Goal: Task Accomplishment & Management: Manage account settings

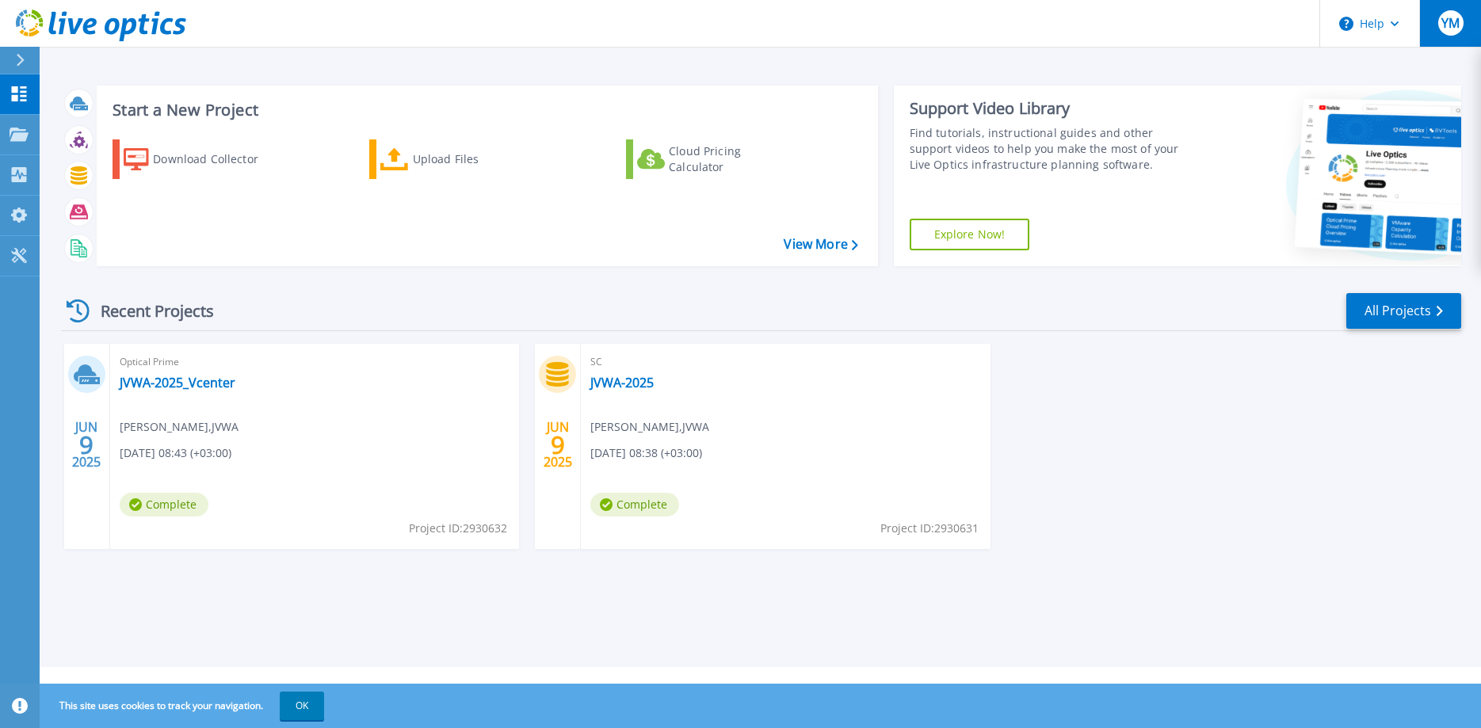
click at [1437, 26] on button "YM" at bounding box center [1450, 23] width 62 height 47
click at [1454, 36] on div "YM" at bounding box center [1450, 22] width 25 height 25
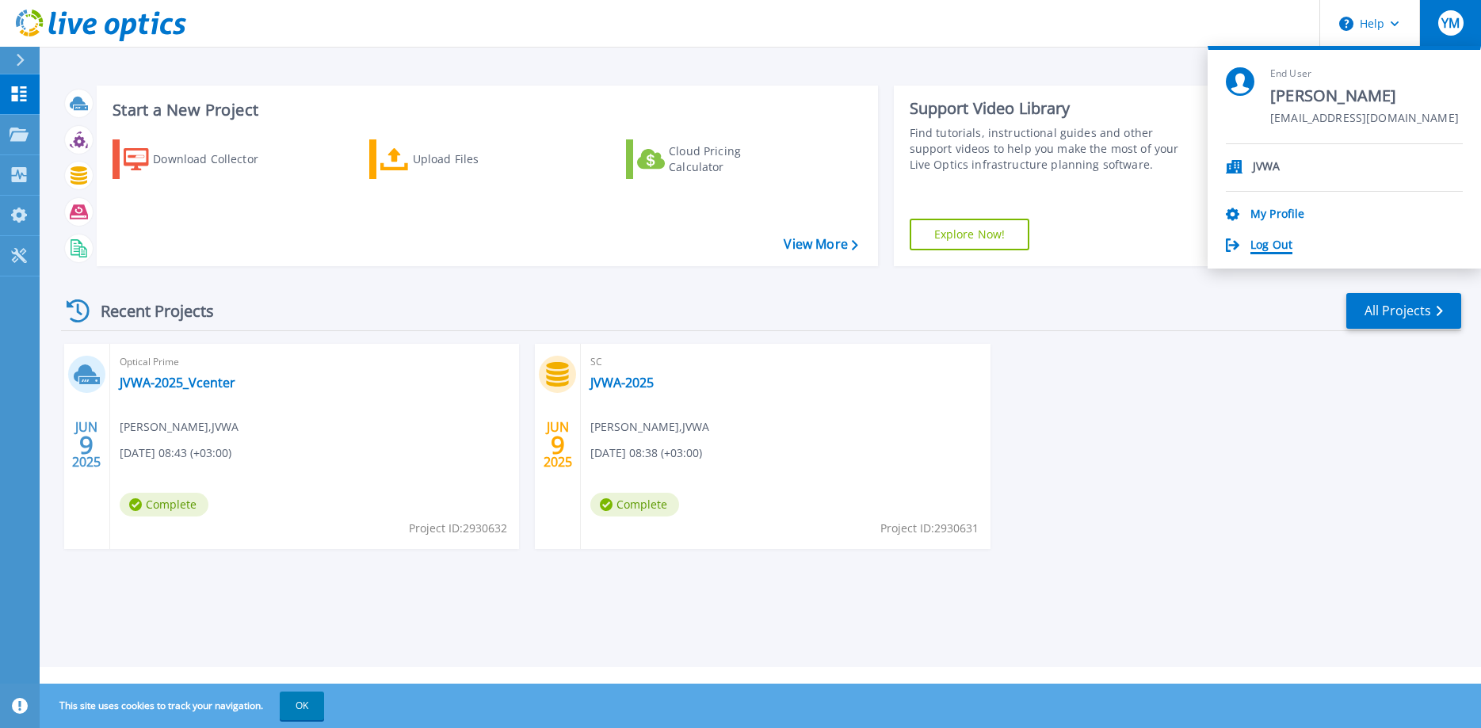
click at [1256, 248] on link "Log Out" at bounding box center [1271, 245] width 42 height 15
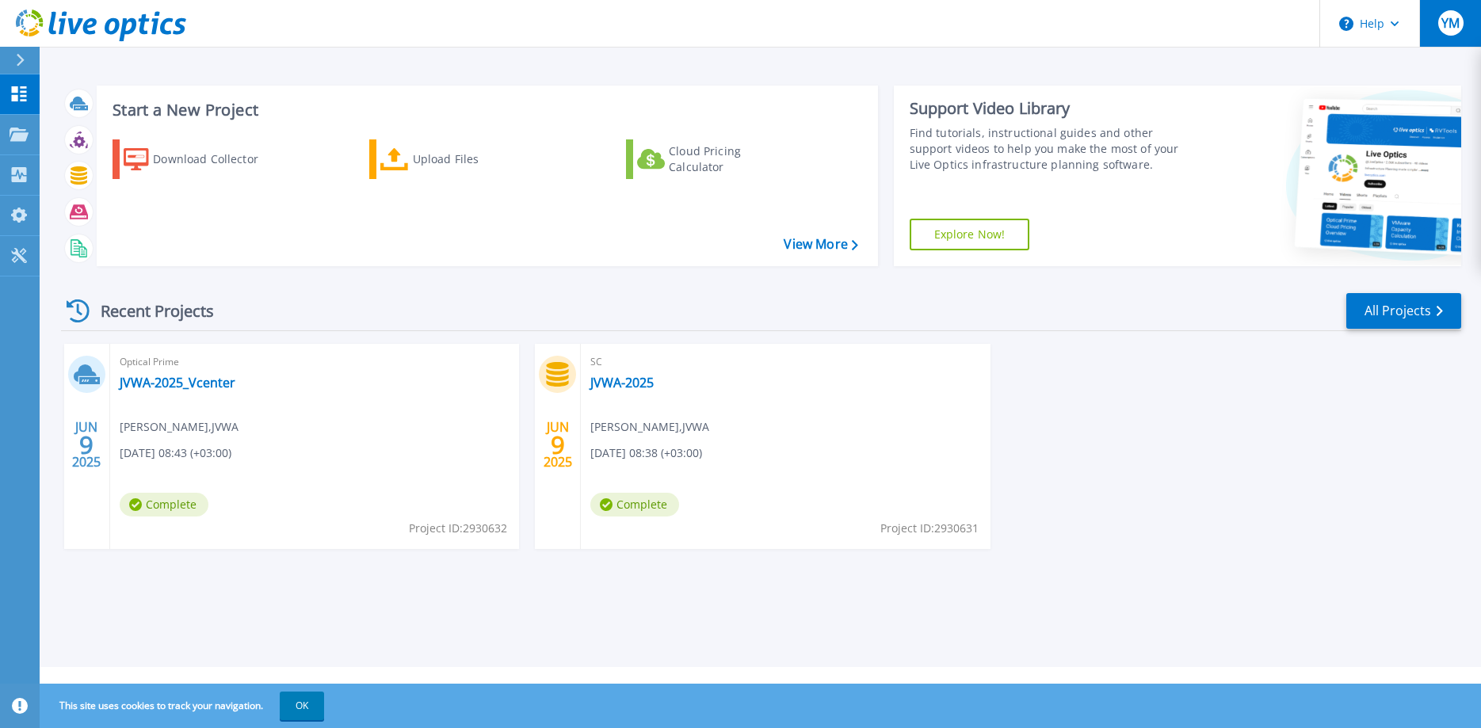
click at [1461, 28] on div "YM" at bounding box center [1450, 22] width 25 height 25
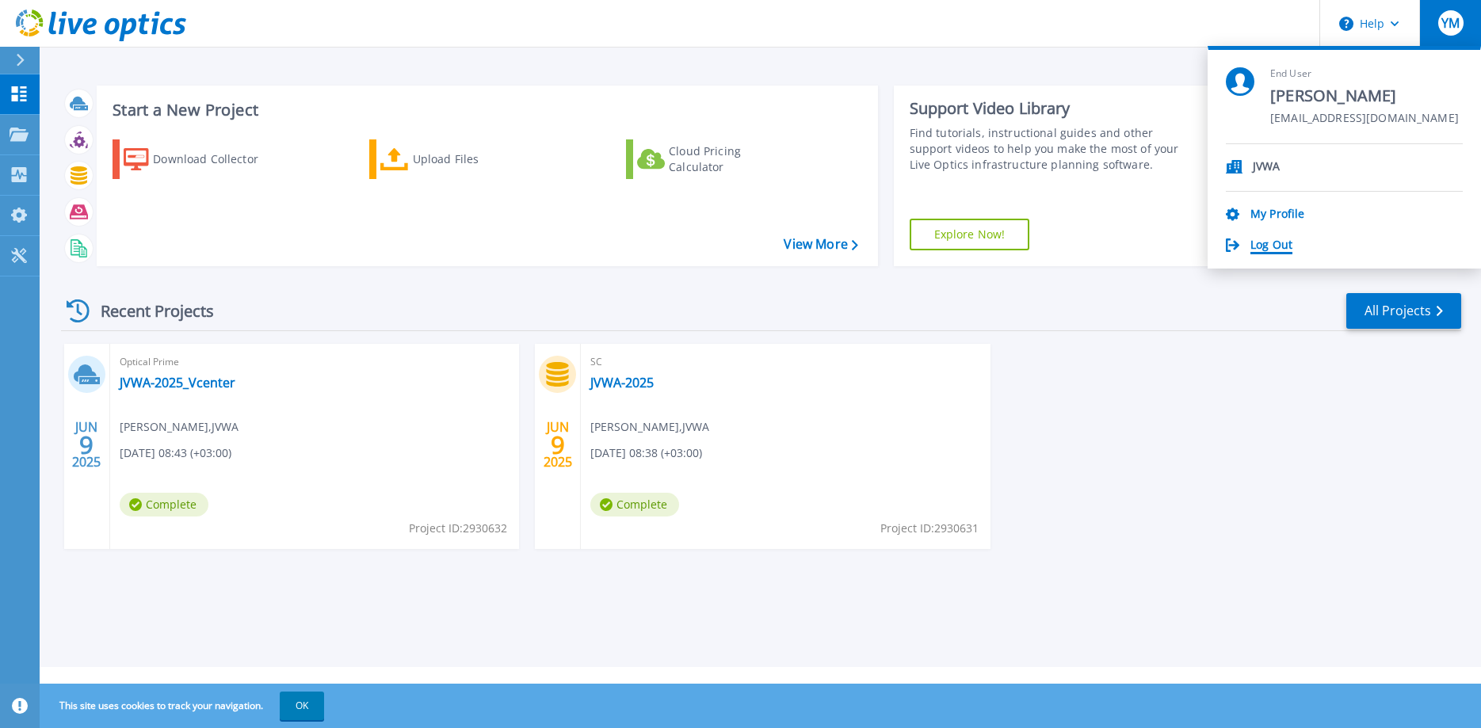
click at [1268, 242] on link "Log Out" at bounding box center [1271, 245] width 42 height 15
